Goal: Find specific page/section: Find specific page/section

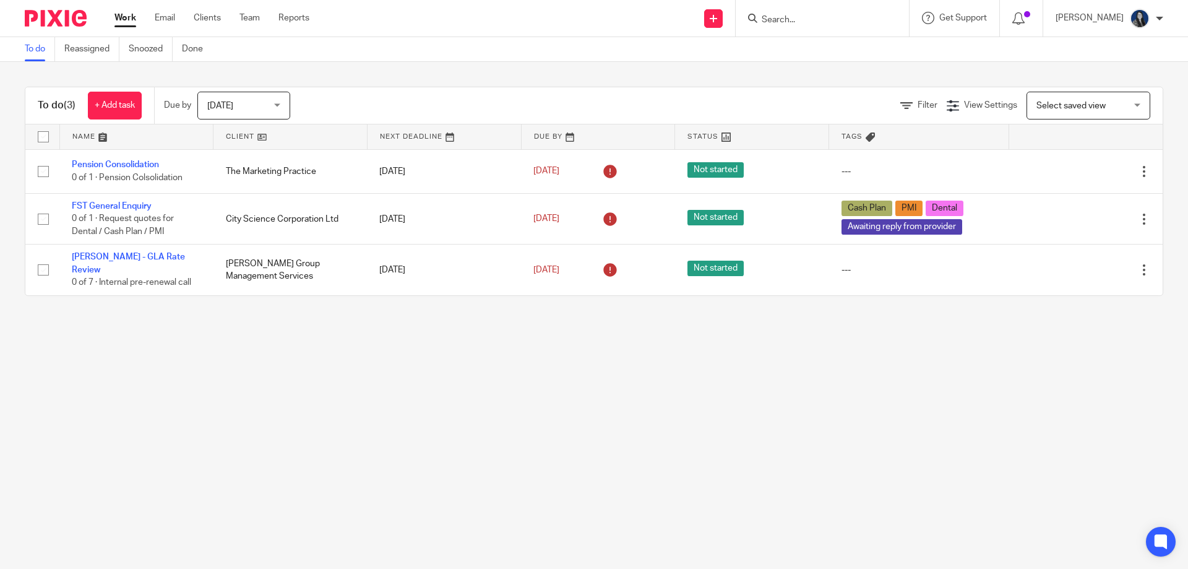
click at [861, 11] on form at bounding box center [827, 18] width 132 height 15
click at [809, 21] on input "Search" at bounding box center [816, 20] width 111 height 11
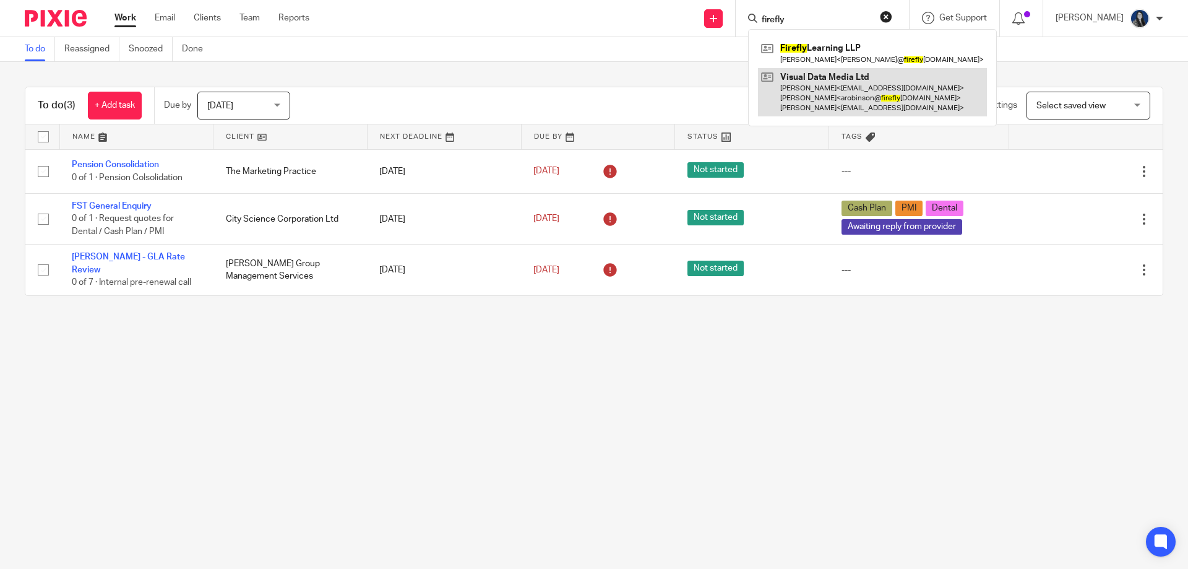
type input "firefly"
click at [832, 68] on link at bounding box center [872, 92] width 229 height 49
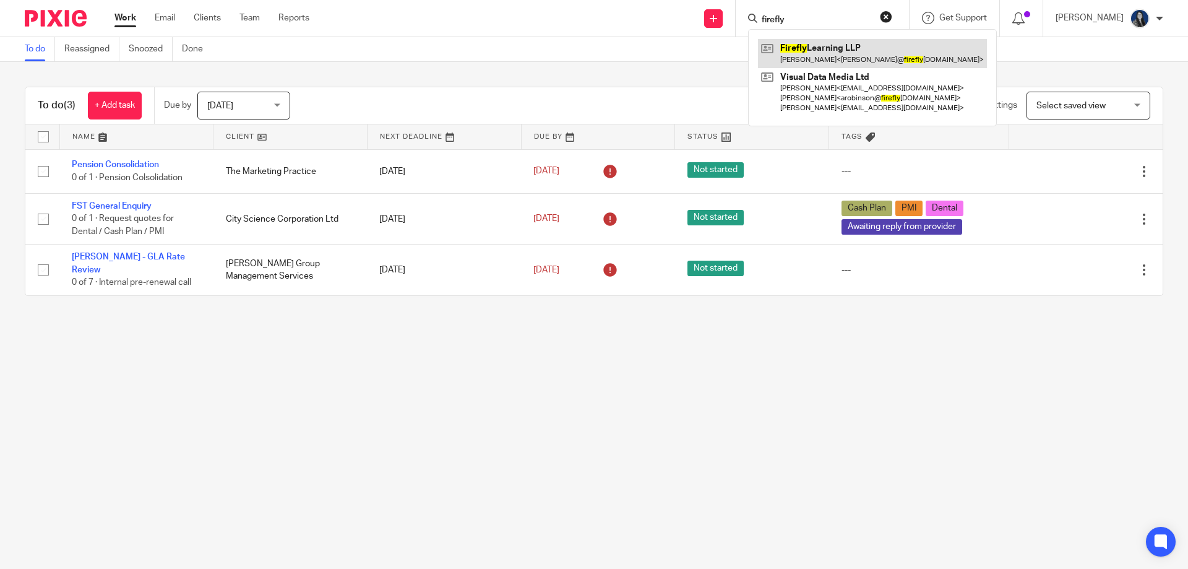
click at [831, 55] on link at bounding box center [872, 53] width 229 height 28
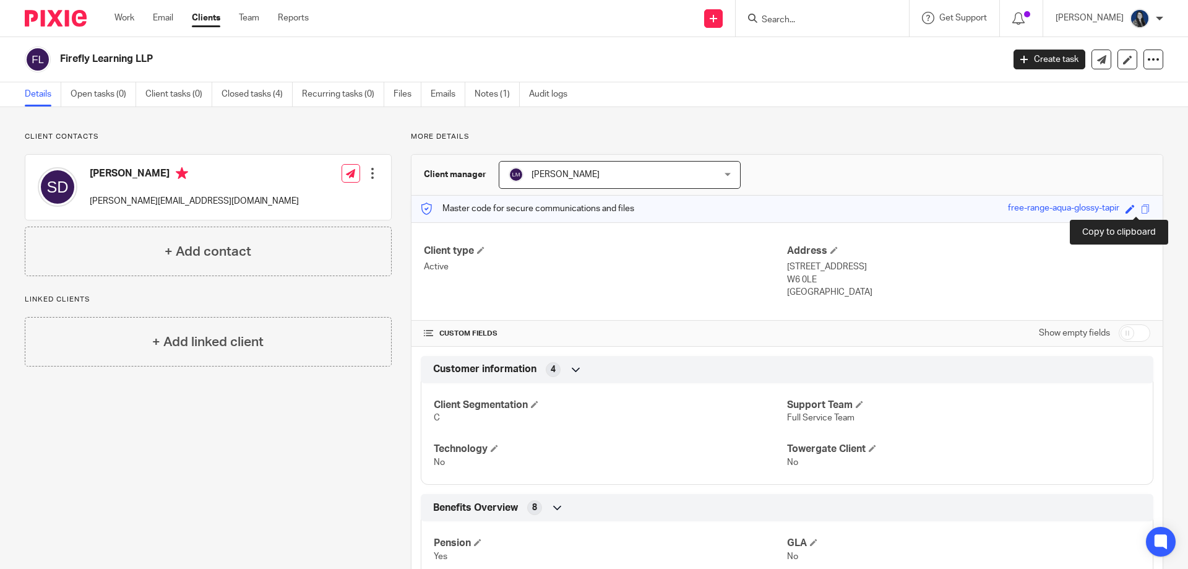
click at [1141, 207] on span at bounding box center [1145, 208] width 9 height 9
click at [814, 16] on input "Search" at bounding box center [816, 20] width 111 height 11
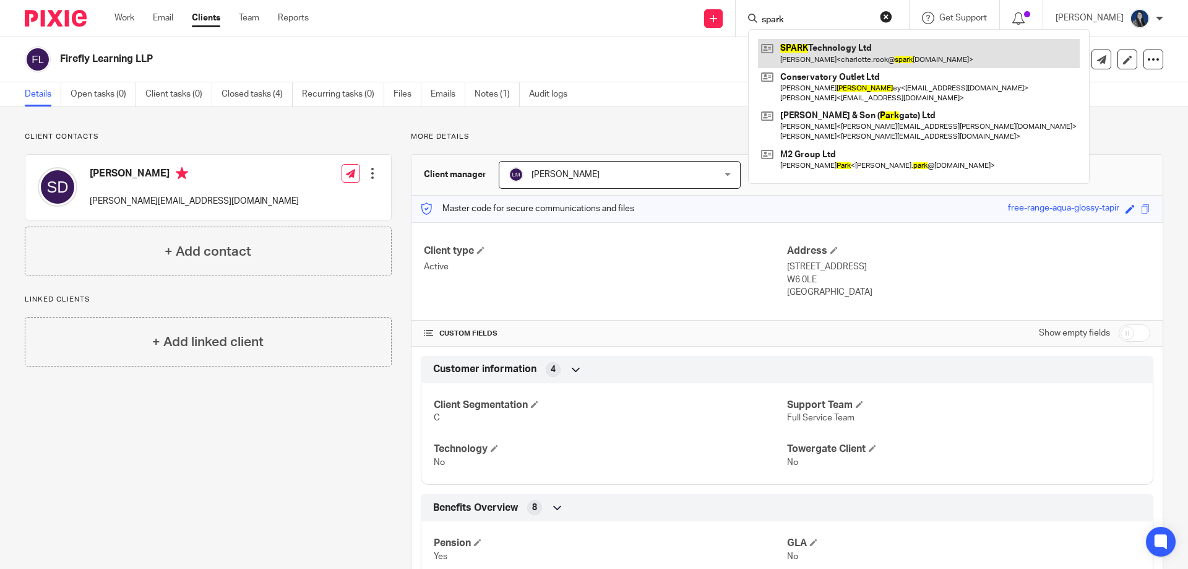
type input "spark"
click at [829, 66] on link at bounding box center [919, 53] width 322 height 28
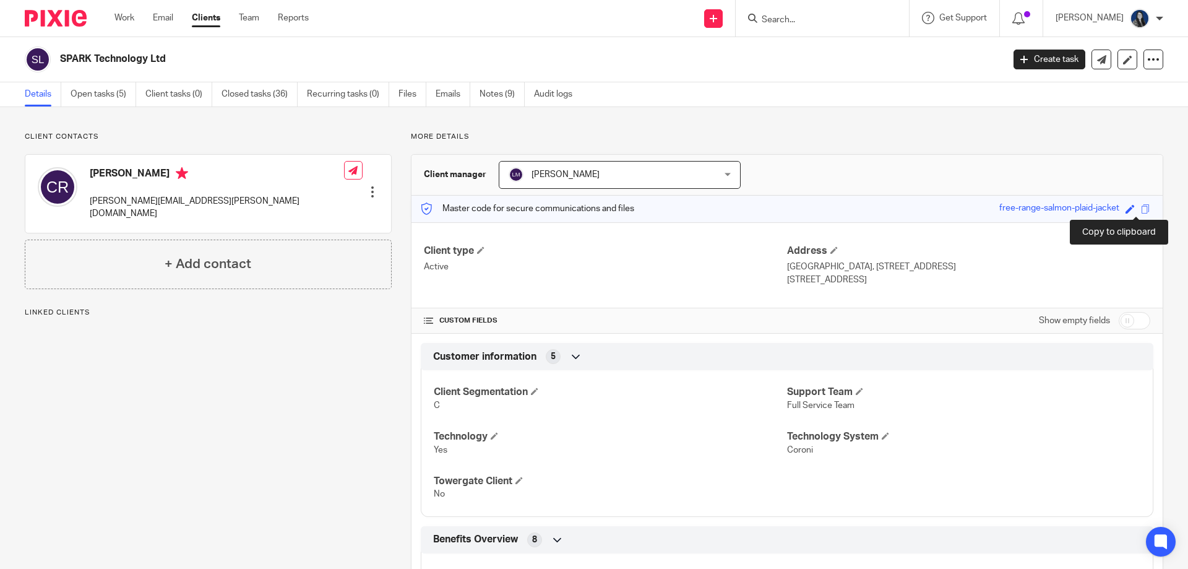
click at [1141, 210] on span at bounding box center [1145, 208] width 9 height 9
